Goal: Task Accomplishment & Management: Manage account settings

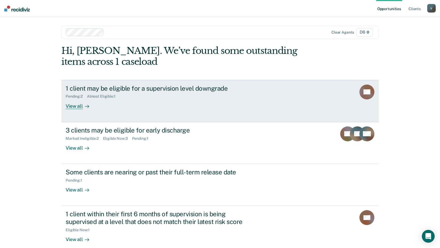
click at [75, 105] on div "View all" at bounding box center [81, 104] width 30 height 10
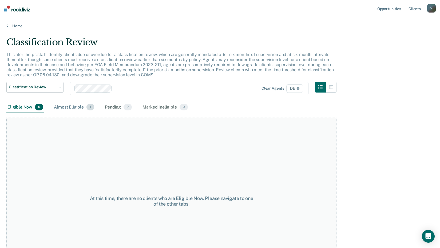
drag, startPoint x: 62, startPoint y: 106, endPoint x: 62, endPoint y: 109, distance: 2.9
click at [62, 109] on div "Almost Eligible 1" at bounding box center [74, 108] width 42 height 12
click at [64, 108] on div "Almost Eligible 1" at bounding box center [74, 108] width 42 height 12
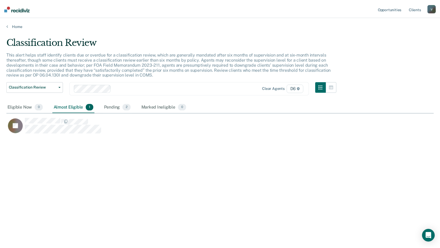
scroll to position [167, 427]
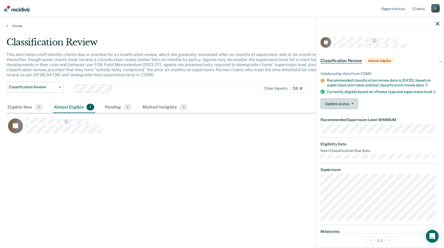
click at [345, 106] on button "Update status" at bounding box center [339, 103] width 38 height 11
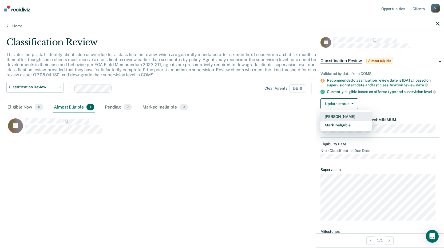
click at [345, 119] on button "[PERSON_NAME]" at bounding box center [345, 116] width 51 height 9
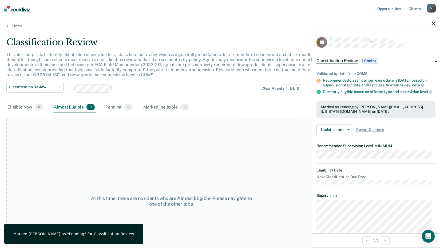
drag, startPoint x: 155, startPoint y: 143, endPoint x: 150, endPoint y: 138, distance: 7.2
click at [150, 138] on div "At this time, there are no clients who are Almost Eligible. Please navigate to …" at bounding box center [171, 201] width 330 height 167
click at [7, 25] on div "Home" at bounding box center [220, 22] width 440 height 11
click at [7, 26] on icon at bounding box center [7, 25] width 2 height 4
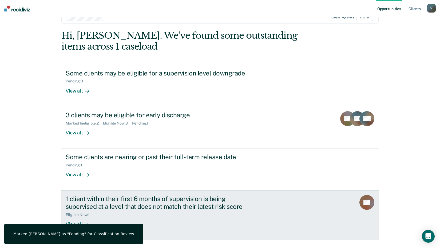
scroll to position [27, 0]
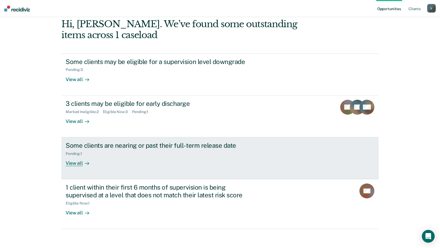
click at [78, 165] on div "View all" at bounding box center [81, 161] width 30 height 10
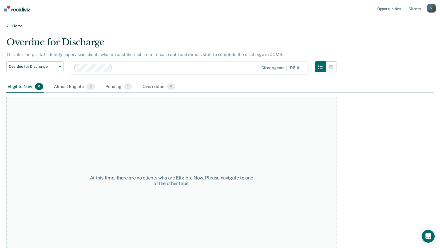
click at [7, 25] on icon at bounding box center [7, 25] width 2 height 4
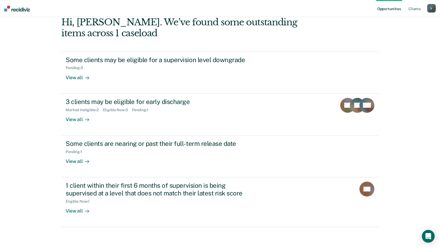
scroll to position [29, 0]
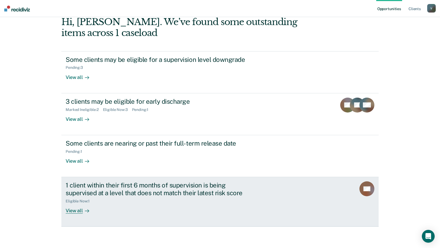
click at [73, 212] on div "View all" at bounding box center [81, 208] width 30 height 10
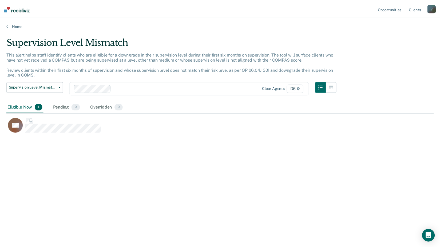
scroll to position [167, 427]
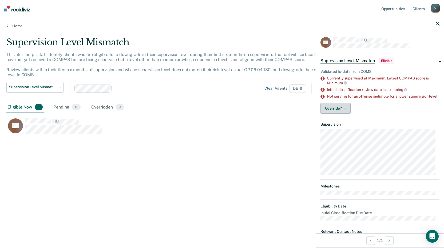
click at [343, 109] on button "Override?" at bounding box center [335, 108] width 30 height 11
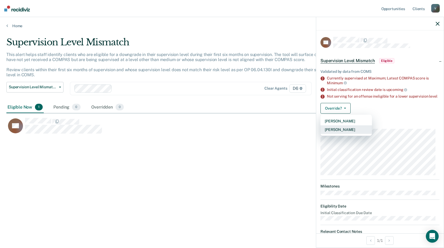
click at [350, 134] on button "[PERSON_NAME]" at bounding box center [345, 129] width 51 height 9
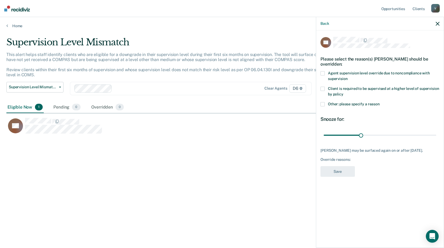
click at [324, 87] on span at bounding box center [322, 89] width 4 height 4
click at [347, 171] on button "Save" at bounding box center [337, 171] width 34 height 11
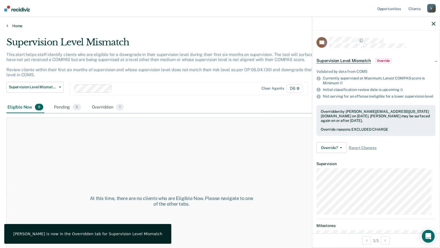
click at [7, 27] on icon at bounding box center [7, 25] width 2 height 4
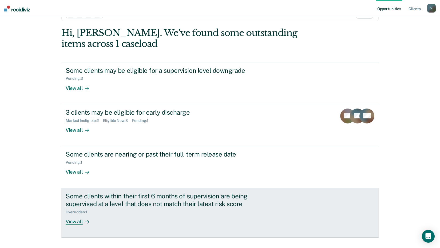
scroll to position [29, 0]
